Goal: Find specific page/section: Find specific page/section

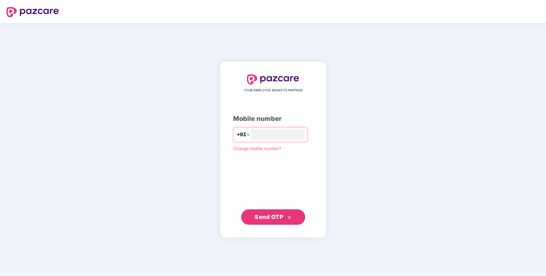
type input "**********"
click at [262, 216] on span "Send OTP" at bounding box center [269, 216] width 29 height 7
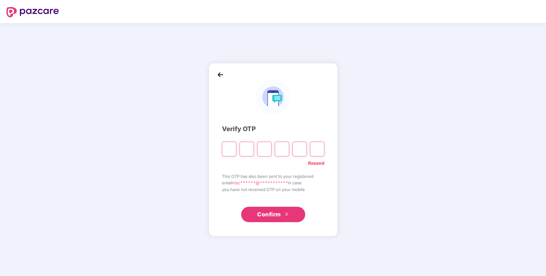
paste input "*"
type input "*"
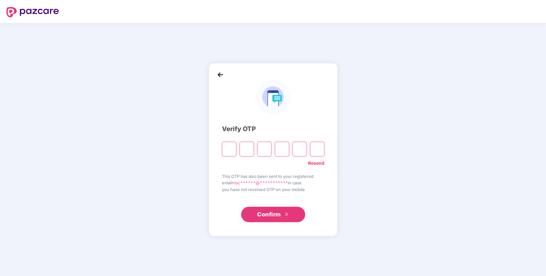
type input "*"
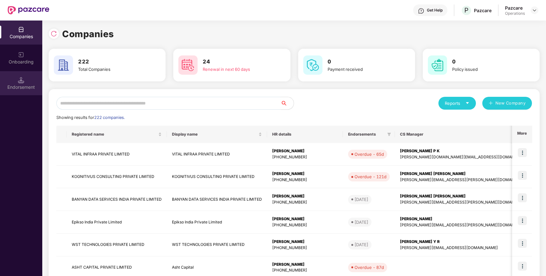
click at [26, 83] on div "Endorsement" at bounding box center [21, 83] width 42 height 24
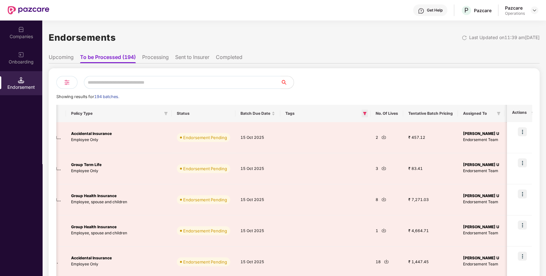
click at [363, 114] on icon "filter" at bounding box center [365, 113] width 4 height 4
click at [336, 87] on div at bounding box center [413, 82] width 238 height 13
click at [382, 115] on th "No. Of Lives" at bounding box center [387, 113] width 33 height 17
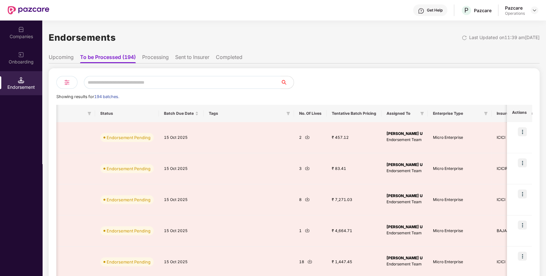
scroll to position [0, 222]
click at [418, 112] on icon "filter" at bounding box center [420, 113] width 4 height 3
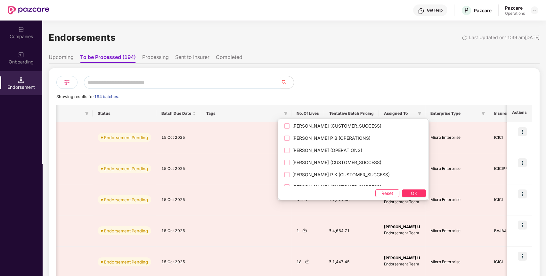
scroll to position [562, 0]
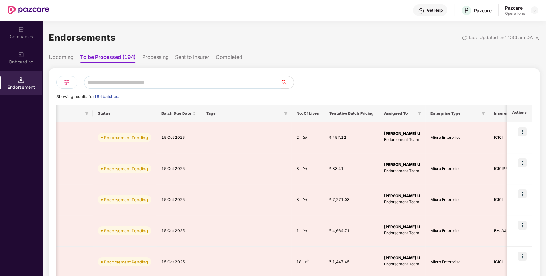
click at [339, 81] on div at bounding box center [413, 82] width 238 height 13
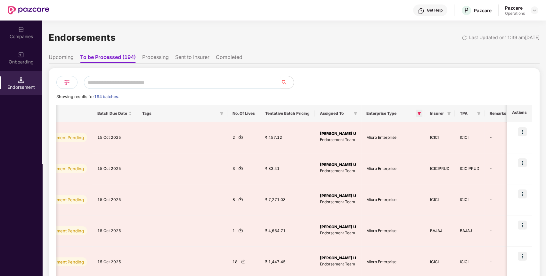
click at [417, 114] on icon "filter" at bounding box center [419, 113] width 4 height 4
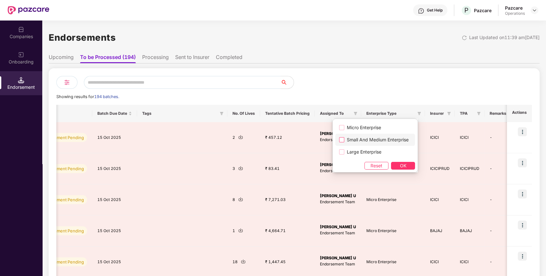
click at [360, 140] on span "Small And Medium Enterprise" at bounding box center [377, 139] width 67 height 7
click at [358, 152] on span "Large Enterprise" at bounding box center [364, 151] width 40 height 7
click at [404, 165] on span "OK" at bounding box center [403, 165] width 6 height 7
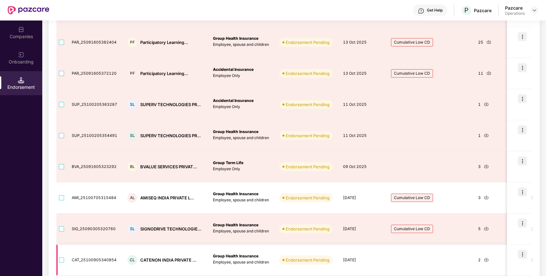
scroll to position [0, 0]
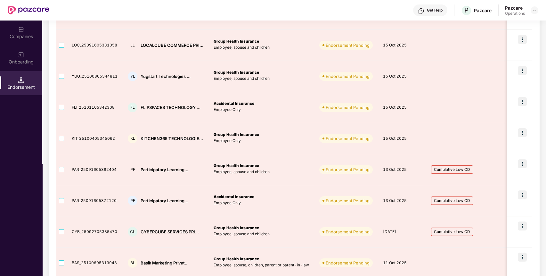
scroll to position [187, 0]
